Goal: Transaction & Acquisition: Purchase product/service

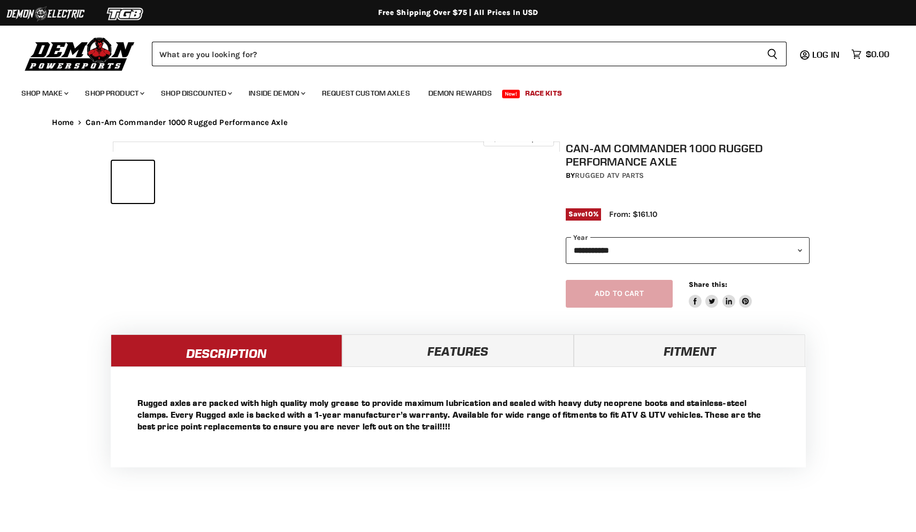
select select "******"
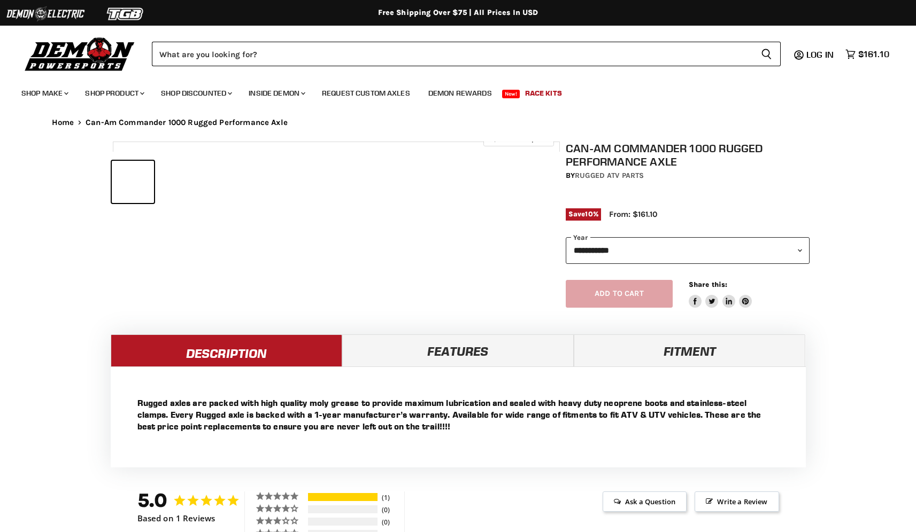
select select "******"
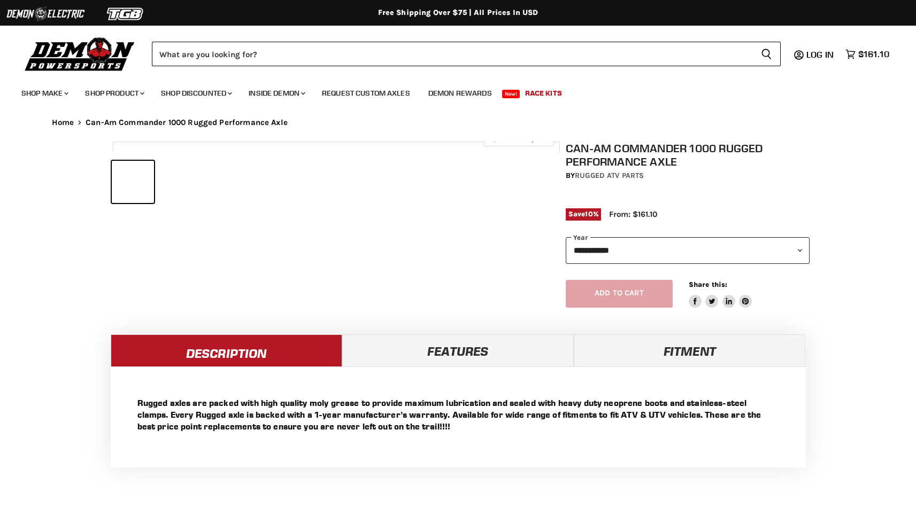
select select "******"
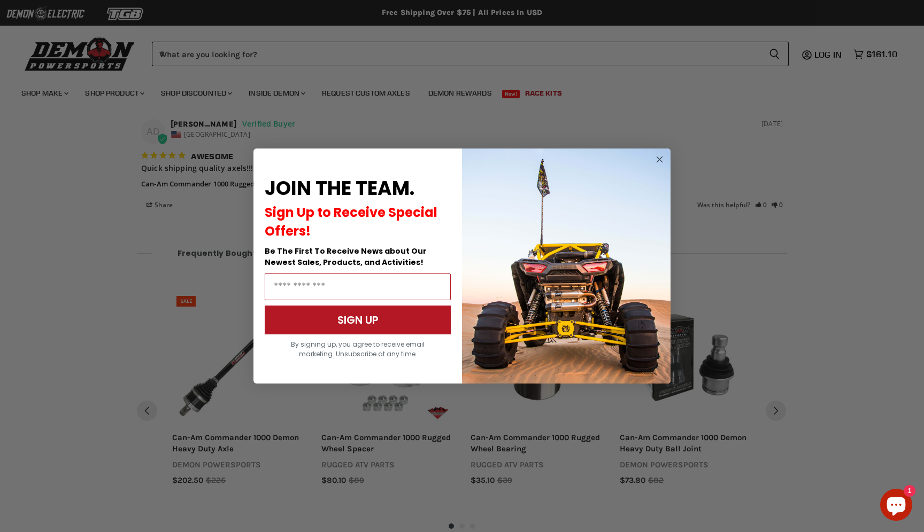
scroll to position [809, 0]
